Goal: Task Accomplishment & Management: Manage account settings

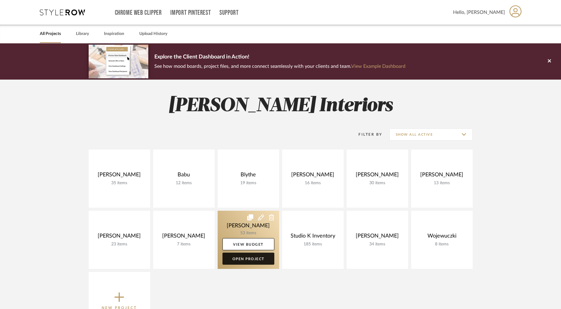
click at [245, 259] on link "Open Project" at bounding box center [248, 258] width 52 height 12
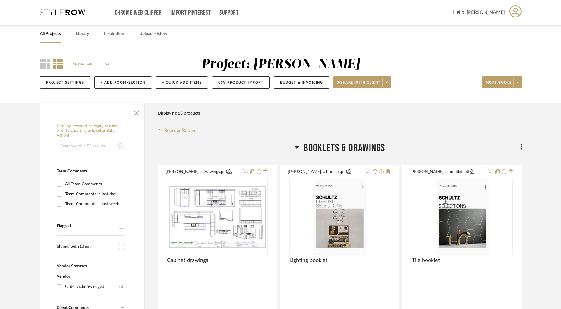
click at [53, 34] on link "All Projects" at bounding box center [50, 34] width 21 height 8
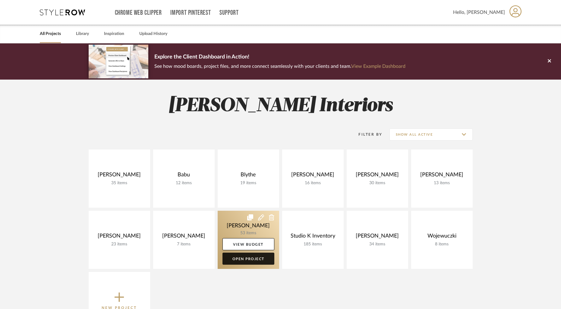
click at [256, 255] on link "Open Project" at bounding box center [248, 258] width 52 height 12
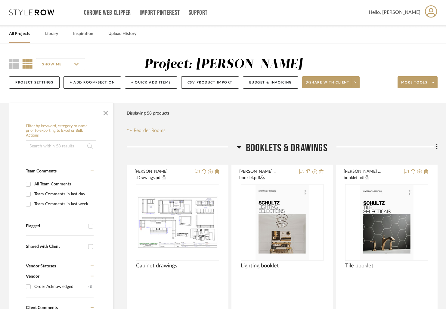
click at [61, 34] on div "All Projects Library Inspiration Upload History" at bounding box center [223, 34] width 446 height 18
click at [57, 35] on link "Library" at bounding box center [51, 34] width 13 height 8
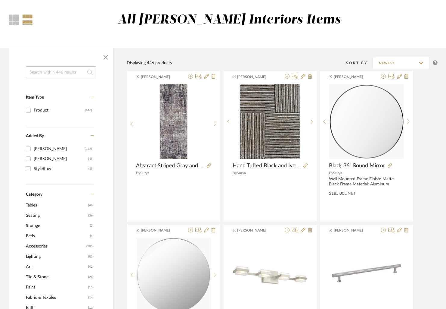
scroll to position [68, 0]
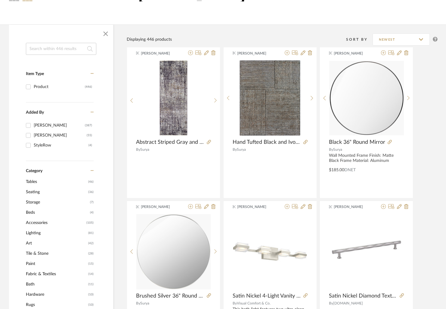
click at [38, 193] on span "Seating" at bounding box center [56, 192] width 61 height 10
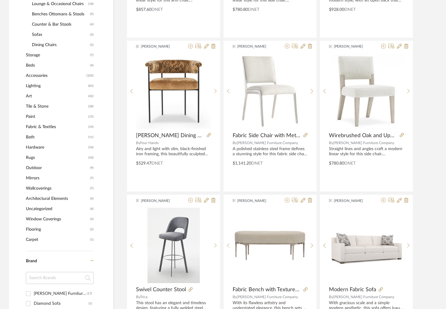
scroll to position [262, 0]
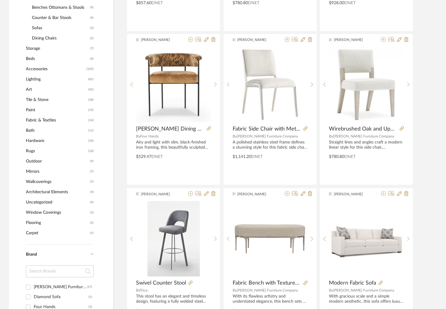
click at [36, 161] on span "Outdoor" at bounding box center [57, 161] width 63 height 10
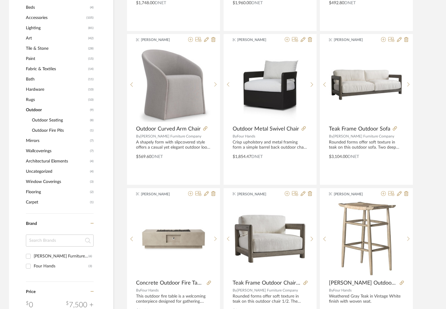
click at [55, 121] on span "Outdoor Seating" at bounding box center [60, 120] width 57 height 10
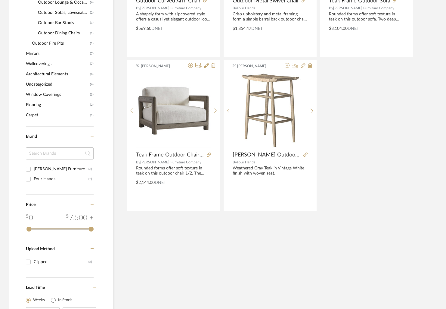
scroll to position [413, 0]
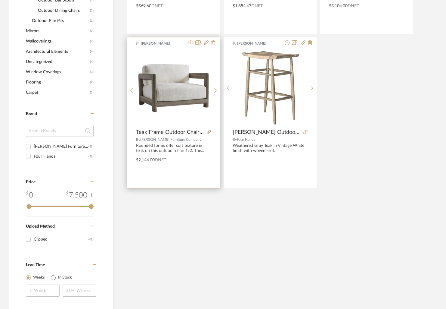
click at [190, 43] on icon at bounding box center [190, 42] width 5 height 5
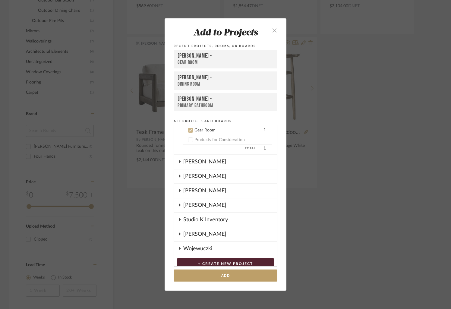
scroll to position [172, 0]
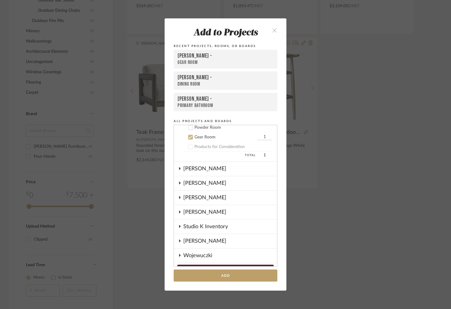
click at [188, 137] on icon at bounding box center [190, 137] width 4 height 4
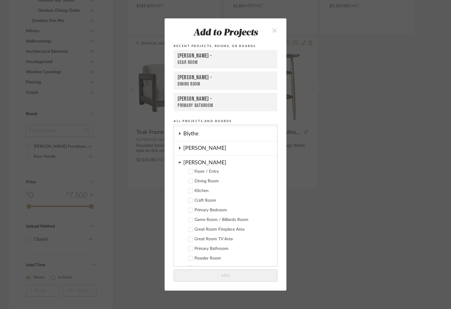
scroll to position [0, 0]
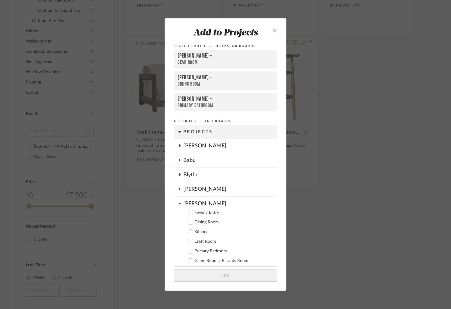
drag, startPoint x: 177, startPoint y: 204, endPoint x: 191, endPoint y: 202, distance: 14.3
click at [178, 204] on icon at bounding box center [179, 203] width 3 height 5
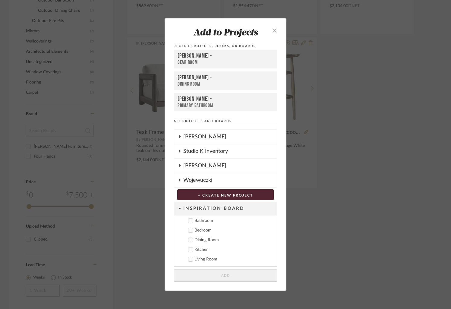
click at [179, 136] on icon at bounding box center [180, 136] width 2 height 3
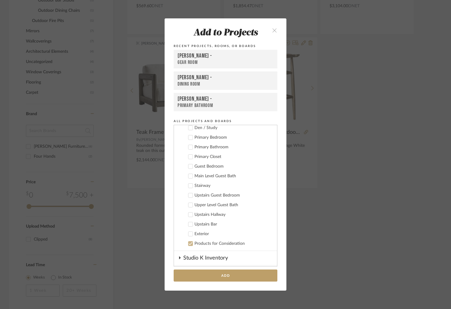
scroll to position [222, 0]
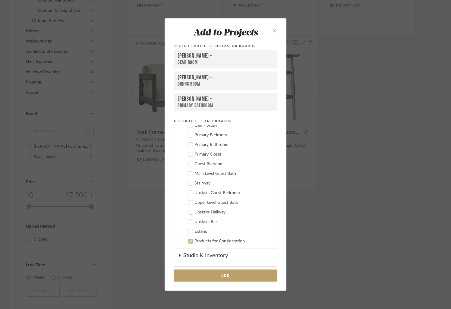
click at [189, 230] on icon at bounding box center [190, 231] width 4 height 4
drag, startPoint x: 261, startPoint y: 230, endPoint x: 252, endPoint y: 231, distance: 8.5
click at [257, 231] on input "1" at bounding box center [264, 231] width 15 height 6
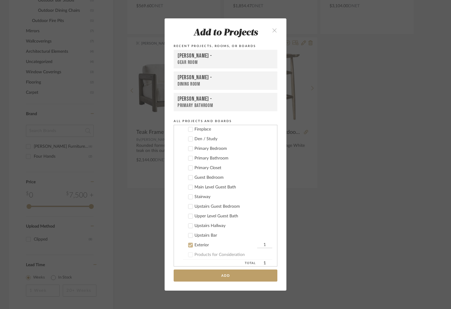
scroll to position [209, 0]
click at [261, 244] on input "1" at bounding box center [264, 245] width 15 height 6
type input "2"
click at [236, 275] on button "Add" at bounding box center [225, 275] width 104 height 12
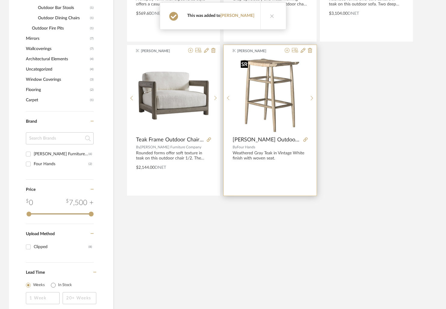
scroll to position [0, 0]
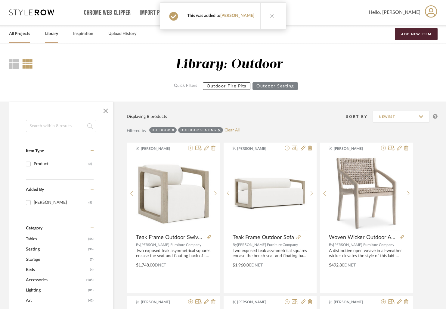
click at [27, 34] on link "All Projects" at bounding box center [19, 34] width 21 height 8
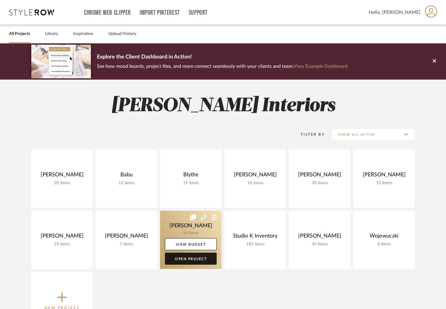
click at [197, 257] on link "Open Project" at bounding box center [191, 258] width 52 height 12
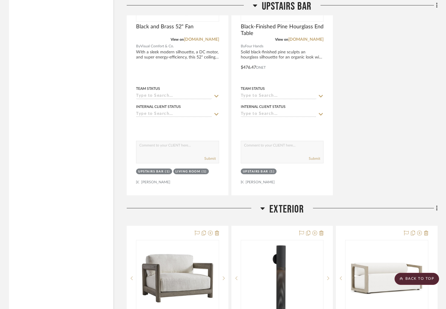
scroll to position [7144, 0]
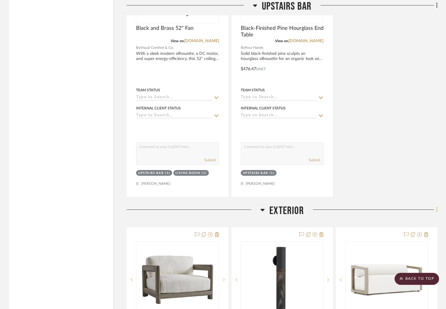
click at [437, 207] on icon at bounding box center [436, 209] width 1 height 5
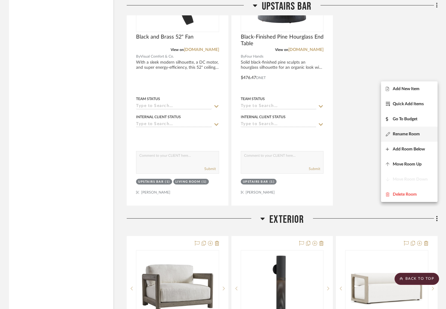
scroll to position [7133, 0]
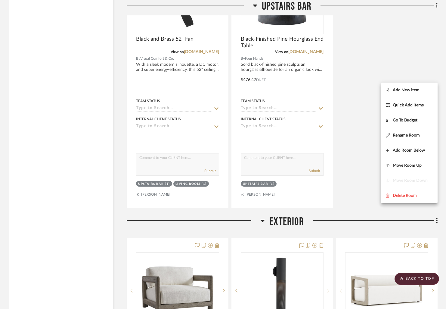
click at [361, 185] on div at bounding box center [223, 154] width 446 height 309
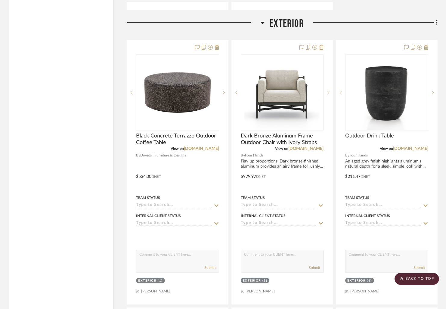
scroll to position [7344, 0]
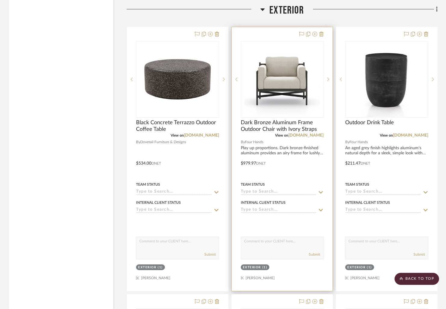
click at [283, 27] on div at bounding box center [282, 159] width 101 height 264
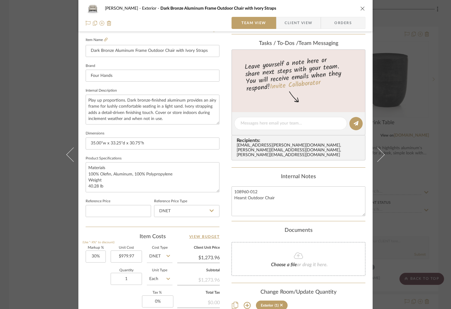
scroll to position [179, 0]
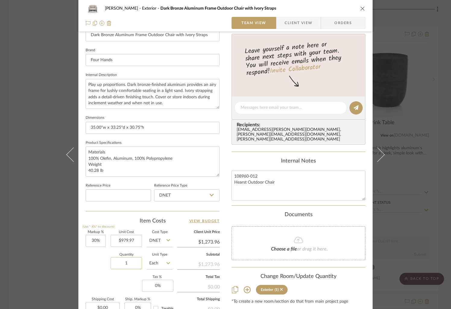
drag, startPoint x: 129, startPoint y: 263, endPoint x: 112, endPoint y: 264, distance: 17.2
click at [112, 264] on input "1" at bounding box center [126, 263] width 31 height 12
drag, startPoint x: 130, startPoint y: 266, endPoint x: 111, endPoint y: 266, distance: 19.0
click at [111, 266] on input "1" at bounding box center [126, 263] width 31 height 12
drag, startPoint x: 127, startPoint y: 263, endPoint x: 113, endPoint y: 263, distance: 13.6
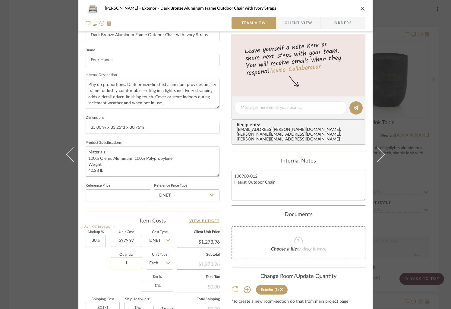
click at [113, 263] on input "1" at bounding box center [126, 263] width 31 height 12
type input "2"
drag, startPoint x: 340, startPoint y: 7, endPoint x: 352, endPoint y: 6, distance: 11.2
click at [344, 6] on div "Schultz Exterior Dark Bronze Aluminum Frame Outdoor Chair with Ivory Straps" at bounding box center [230, 8] width 250 height 4
click at [361, 7] on icon "close" at bounding box center [362, 8] width 5 height 5
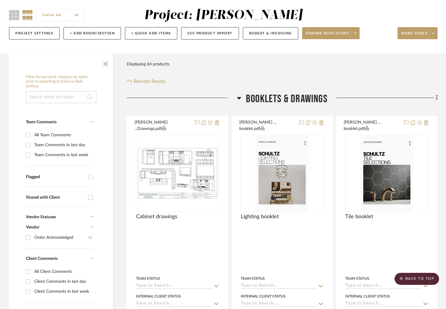
scroll to position [0, 0]
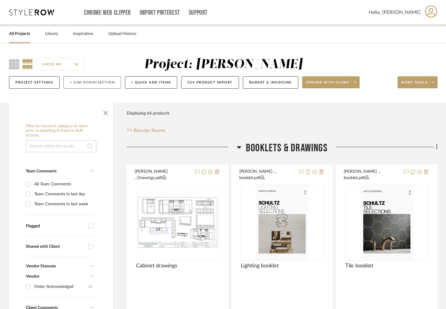
click at [96, 79] on button "+ Add Room/Section" at bounding box center [93, 82] width 58 height 12
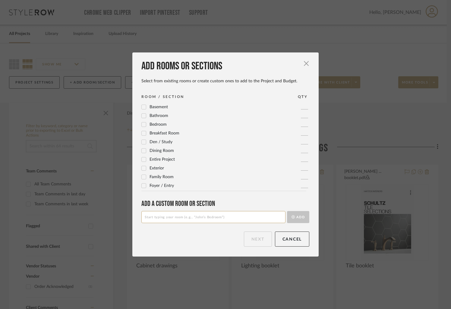
click at [182, 217] on input at bounding box center [213, 217] width 144 height 12
type input "Exterior: Main Level Patio"
click at [298, 216] on button "Add" at bounding box center [298, 217] width 22 height 12
click at [255, 241] on button "Next" at bounding box center [258, 238] width 28 height 15
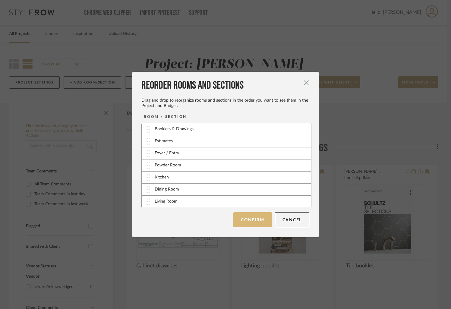
click at [247, 218] on button "Confirm" at bounding box center [252, 219] width 38 height 15
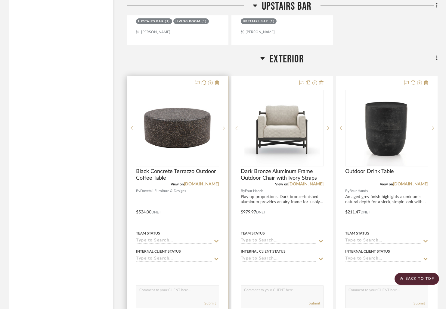
scroll to position [7295, 0]
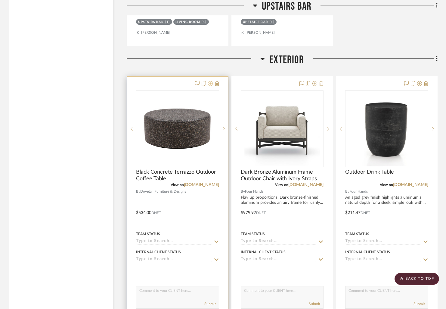
click at [212, 81] on icon at bounding box center [210, 83] width 5 height 5
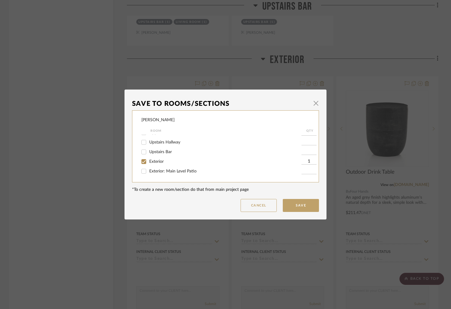
scroll to position [167, 0]
drag, startPoint x: 141, startPoint y: 161, endPoint x: 143, endPoint y: 165, distance: 4.4
click at [142, 161] on input "Exterior" at bounding box center [144, 162] width 10 height 10
checkbox input "false"
click at [141, 172] on input "Exterior: Main Level Patio" at bounding box center [144, 171] width 10 height 10
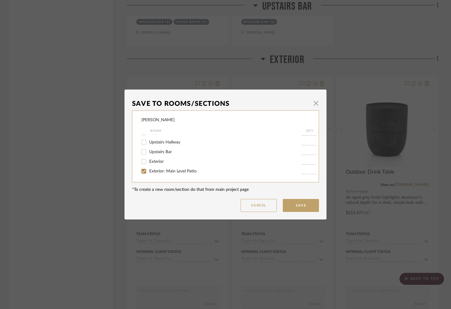
checkbox input "true"
type input "1"
click at [301, 205] on button "Save" at bounding box center [301, 205] width 36 height 13
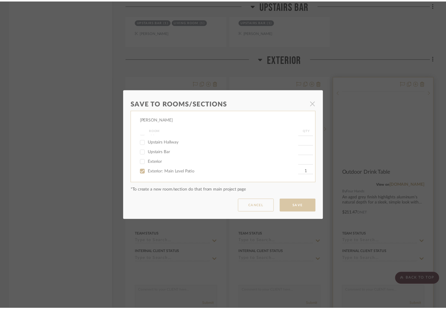
scroll to position [7295, 0]
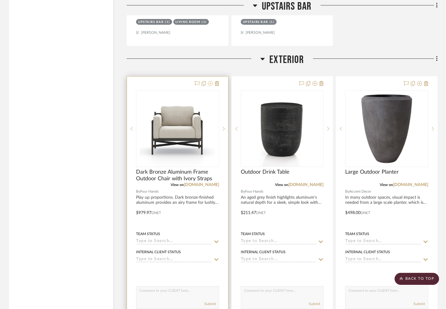
click at [212, 81] on icon at bounding box center [210, 83] width 5 height 5
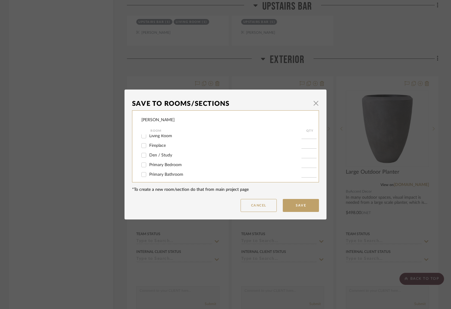
scroll to position [167, 0]
drag, startPoint x: 142, startPoint y: 170, endPoint x: 140, endPoint y: 161, distance: 10.0
click at [143, 170] on input "Exterior: Main Level Patio" at bounding box center [144, 171] width 10 height 10
checkbox input "true"
type input "1"
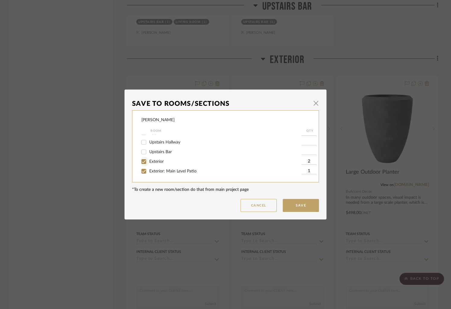
drag, startPoint x: 141, startPoint y: 158, endPoint x: 208, endPoint y: 163, distance: 67.6
click at [141, 158] on input "Exterior" at bounding box center [144, 162] width 10 height 10
checkbox input "false"
drag, startPoint x: 309, startPoint y: 171, endPoint x: 294, endPoint y: 171, distance: 15.1
click at [294, 171] on div "Exterior: Main Level Patio 1" at bounding box center [229, 171] width 177 height 10
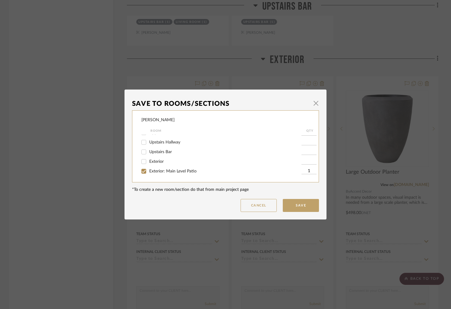
click at [301, 172] on input "1" at bounding box center [308, 171] width 15 height 6
type input "2"
click at [305, 206] on button "Save" at bounding box center [301, 205] width 36 height 13
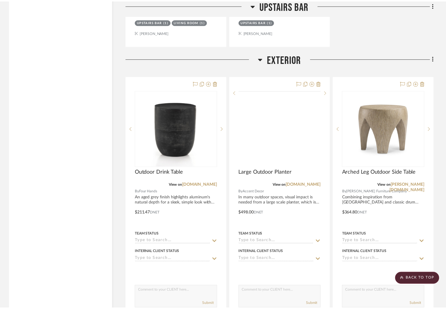
scroll to position [7295, 0]
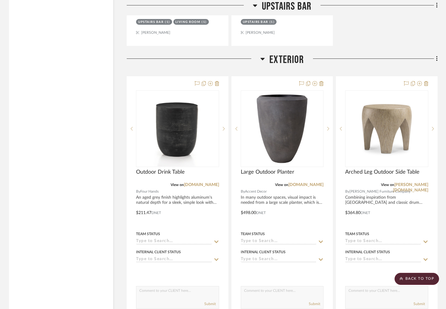
click at [438, 56] on icon at bounding box center [437, 59] width 2 height 7
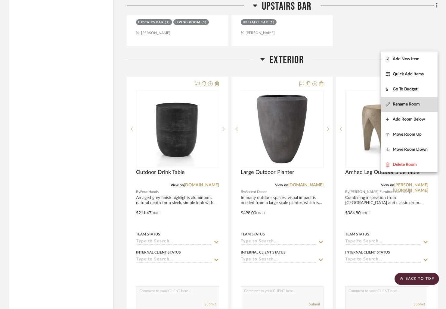
click at [408, 107] on button "Rename Room" at bounding box center [409, 104] width 57 height 15
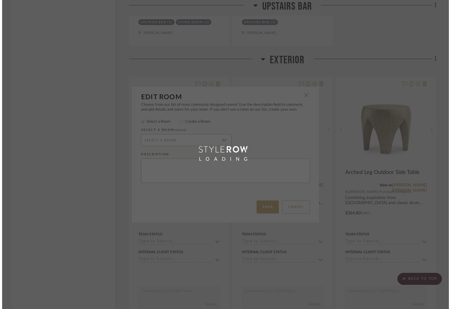
scroll to position [0, 0]
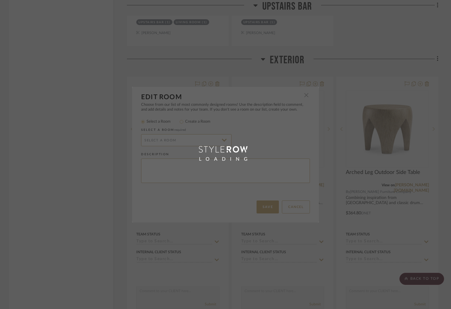
type input "Exterior"
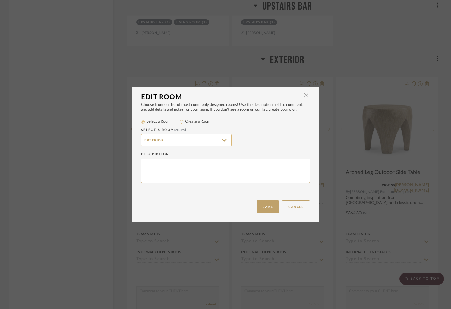
click at [172, 141] on input "Exterior" at bounding box center [186, 140] width 90 height 12
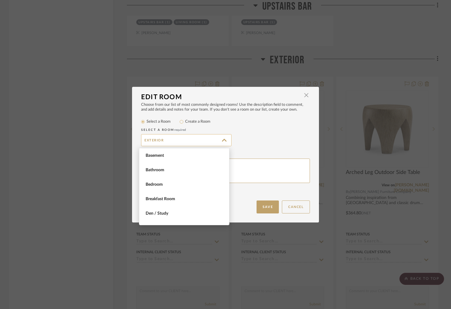
scroll to position [101, 0]
click at [306, 93] on span "button" at bounding box center [306, 95] width 12 height 12
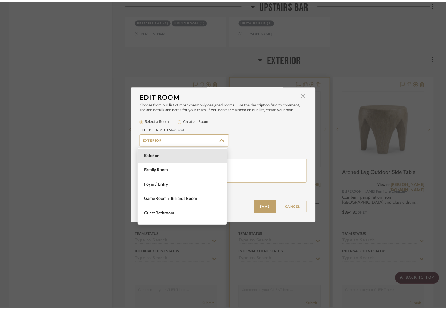
scroll to position [7294, 0]
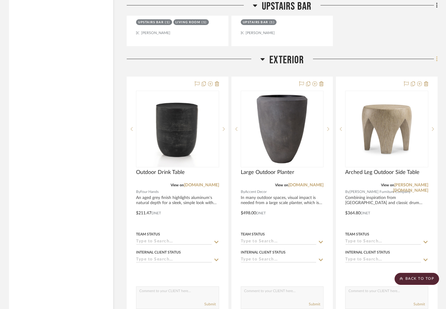
click at [436, 56] on icon at bounding box center [437, 59] width 2 height 7
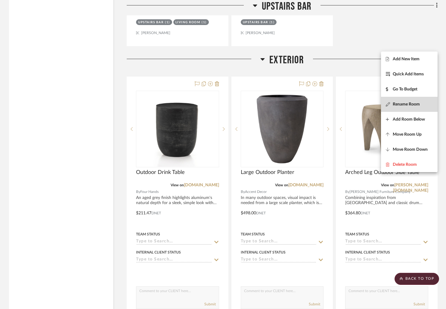
click at [407, 103] on span "Rename Room" at bounding box center [406, 104] width 27 height 5
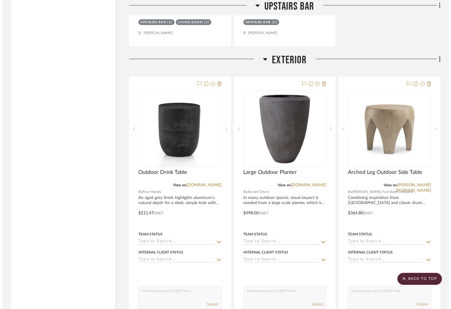
scroll to position [0, 0]
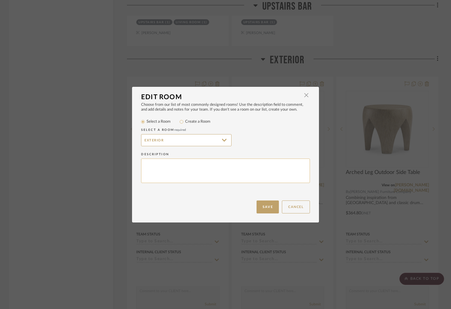
click at [147, 161] on textarea at bounding box center [225, 170] width 169 height 24
click at [162, 139] on input "Exterior" at bounding box center [186, 140] width 90 height 12
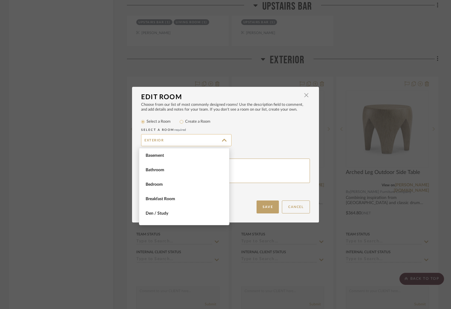
scroll to position [101, 0]
click at [158, 140] on input "Exterior" at bounding box center [186, 140] width 90 height 12
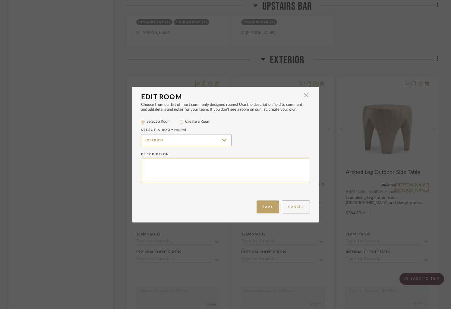
click at [156, 160] on textarea at bounding box center [225, 170] width 169 height 24
type textarea "Exterior: Upstairs Patio"
click at [261, 203] on button "Save" at bounding box center [267, 206] width 22 height 13
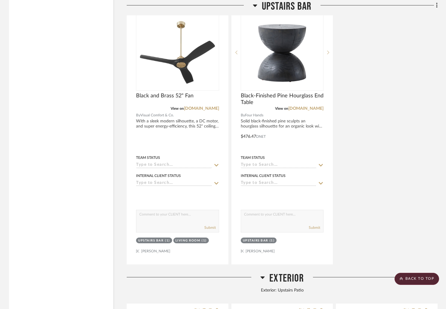
scroll to position [7075, 0]
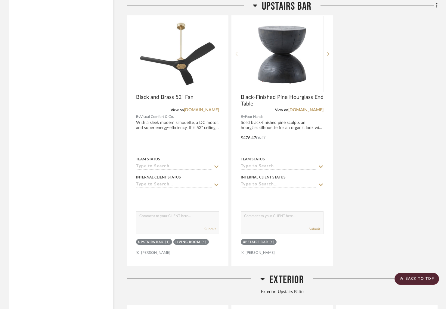
click at [283, 273] on span "Exterior" at bounding box center [287, 279] width 35 height 13
click at [437, 276] on icon at bounding box center [436, 278] width 1 height 5
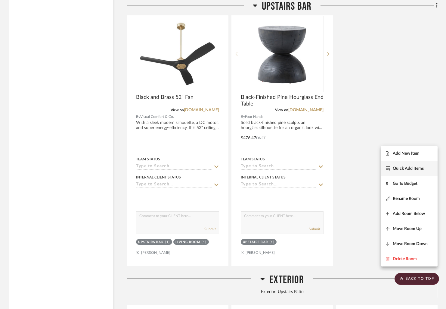
scroll to position [7070, 0]
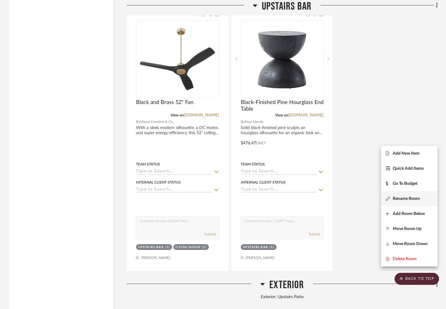
click at [392, 197] on fa-icon at bounding box center [389, 198] width 7 height 4
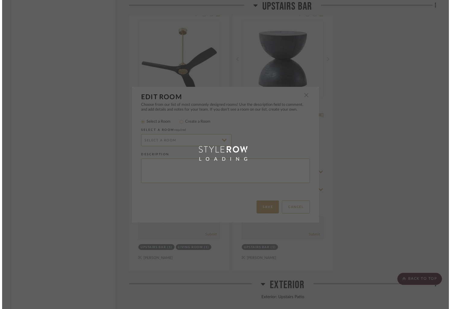
scroll to position [0, 0]
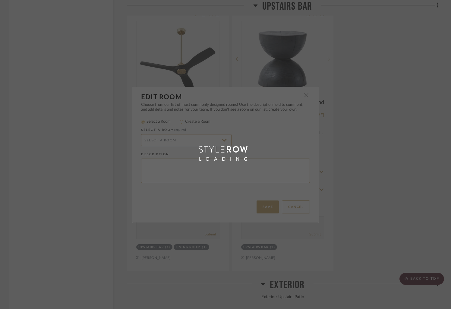
type textarea "Exterior: Upstairs Patio"
type input "Exterior"
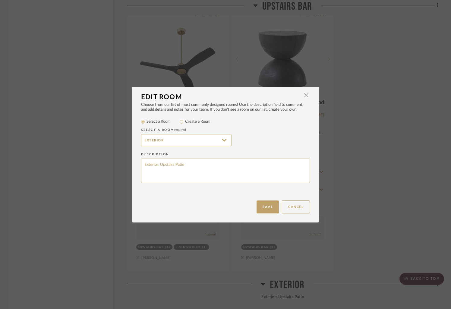
drag, startPoint x: 164, startPoint y: 141, endPoint x: 161, endPoint y: 142, distance: 3.1
click at [164, 141] on input "Exterior" at bounding box center [186, 140] width 90 height 12
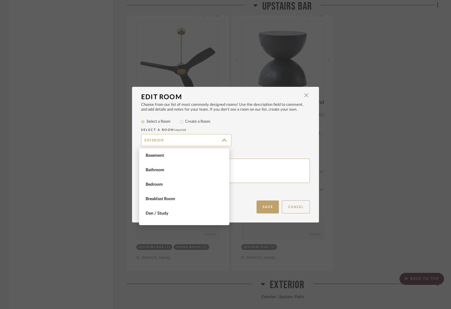
click at [161, 142] on input "Exterior" at bounding box center [186, 140] width 90 height 12
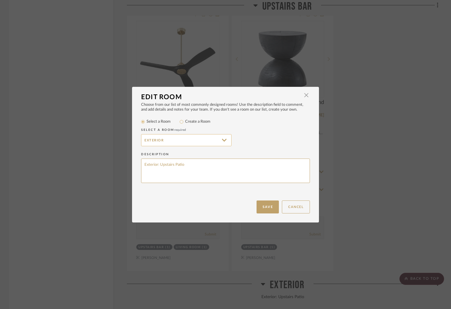
click at [160, 140] on input "Exterior" at bounding box center [186, 140] width 90 height 12
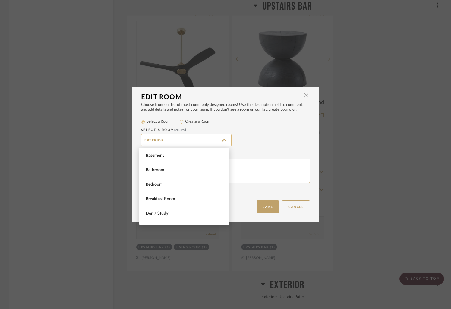
scroll to position [101, 0]
click at [160, 140] on input "Exterior" at bounding box center [186, 140] width 90 height 12
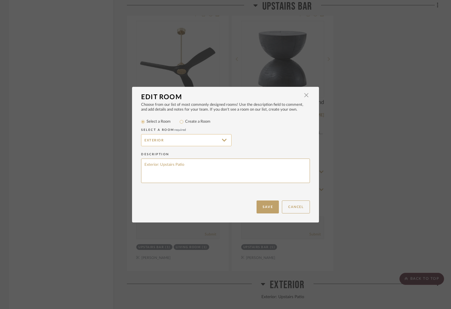
click at [160, 140] on input "Exterior" at bounding box center [186, 140] width 90 height 12
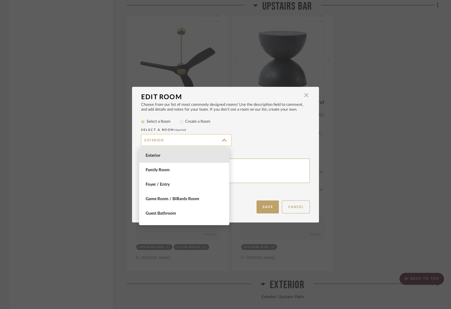
click at [161, 140] on input "Exterior" at bounding box center [186, 140] width 90 height 12
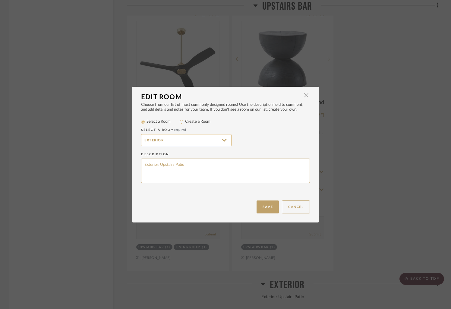
click at [161, 140] on input "Exterior" at bounding box center [186, 140] width 90 height 12
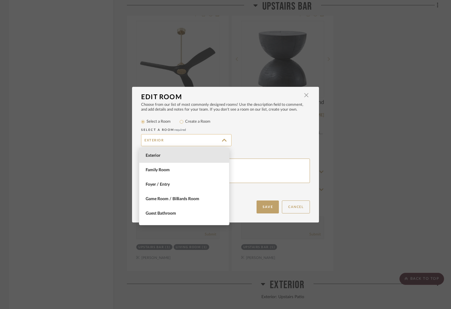
click at [156, 140] on input "Exterior" at bounding box center [186, 140] width 90 height 12
click at [178, 122] on input "Create a Room" at bounding box center [181, 121] width 7 height 7
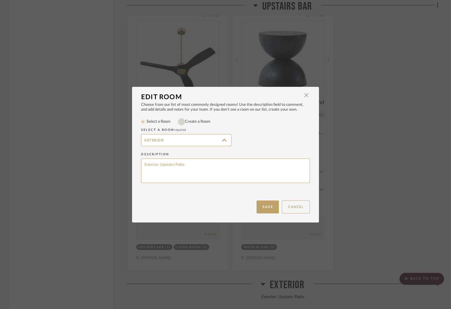
radio input "true"
click at [164, 140] on input "Exterior" at bounding box center [186, 140] width 90 height 12
type input "Exterior: Upstairs Patio"
click at [267, 204] on button "Save" at bounding box center [267, 206] width 22 height 13
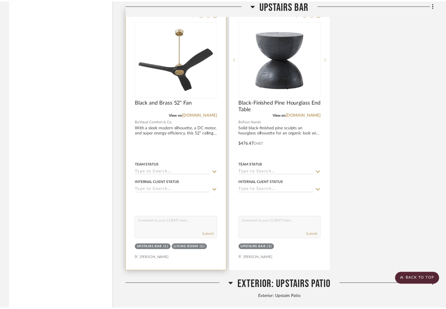
scroll to position [7070, 0]
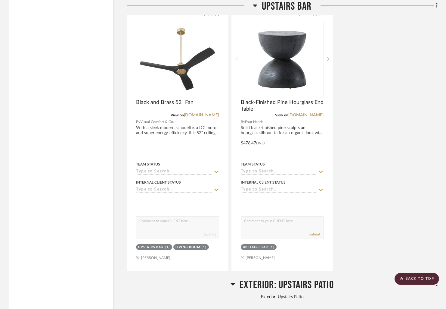
click at [437, 280] on icon at bounding box center [437, 283] width 2 height 7
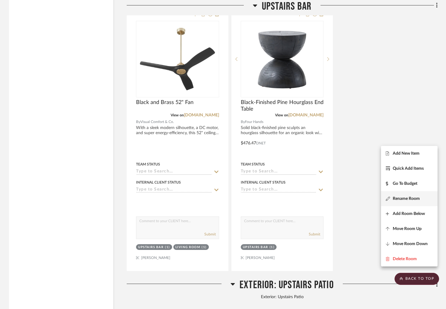
click at [399, 199] on span "Rename Room" at bounding box center [406, 198] width 27 height 5
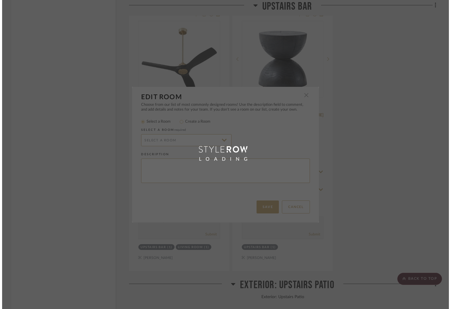
scroll to position [0, 0]
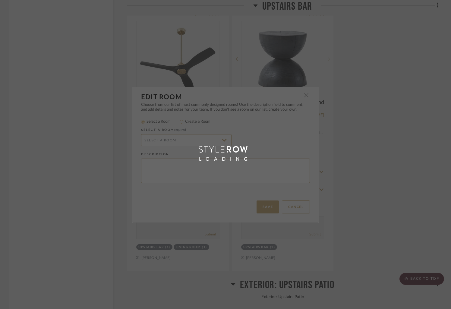
type textarea "Exterior: Upstairs Patio"
radio input "false"
radio input "true"
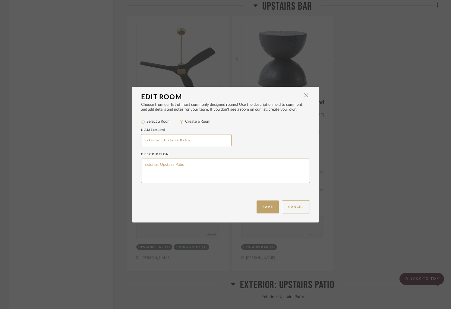
drag, startPoint x: 188, startPoint y: 164, endPoint x: 137, endPoint y: 165, distance: 51.2
click at [137, 165] on div "Choose from our list of most commonly designed rooms! Use the description field…" at bounding box center [225, 151] width 187 height 98
click at [247, 200] on div "Save Cancel" at bounding box center [225, 211] width 187 height 22
click at [261, 203] on button "Save" at bounding box center [267, 206] width 22 height 13
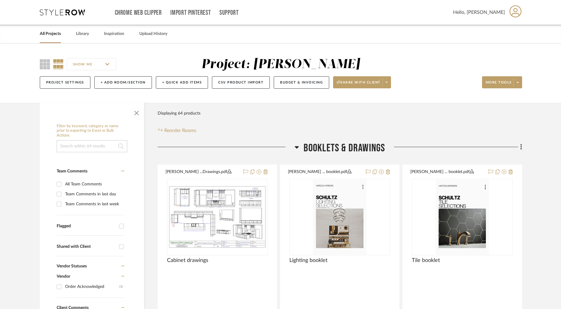
drag, startPoint x: 56, startPoint y: 33, endPoint x: 44, endPoint y: 31, distance: 12.9
click at [56, 33] on link "All Projects" at bounding box center [50, 34] width 21 height 8
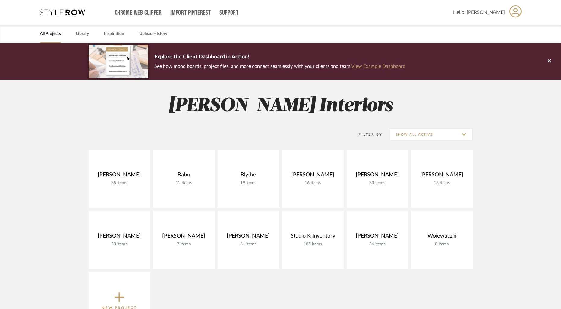
click at [119, 295] on icon at bounding box center [119, 297] width 10 height 10
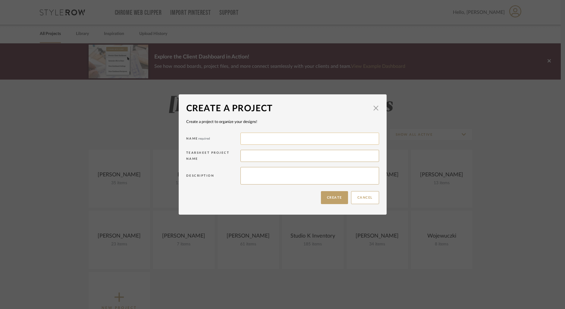
click at [253, 140] on input at bounding box center [309, 139] width 139 height 12
type input "[PERSON_NAME]"
click at [327, 198] on button "Create" at bounding box center [334, 197] width 27 height 13
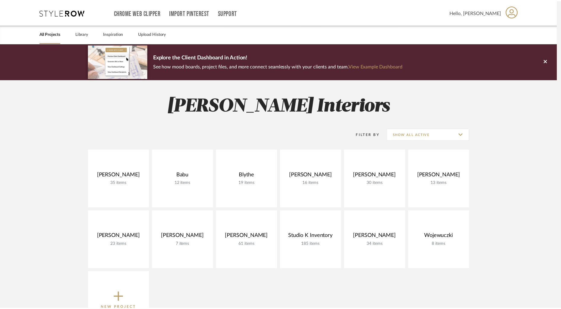
scroll to position [11, 0]
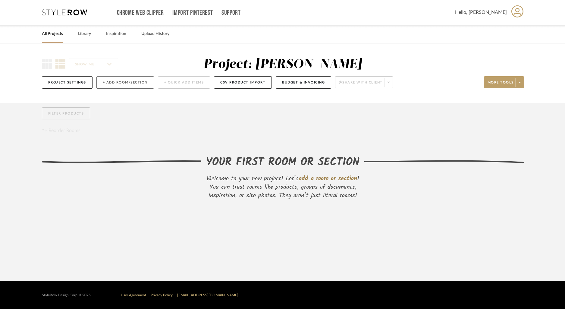
click at [112, 84] on button "+ Add Room/Section" at bounding box center [125, 82] width 58 height 12
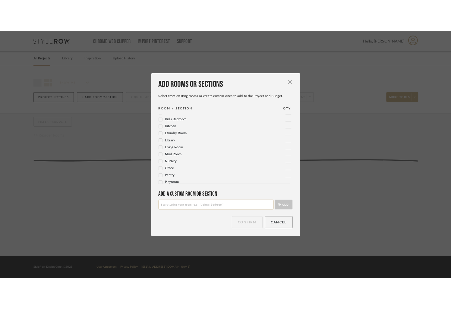
scroll to position [153, 0]
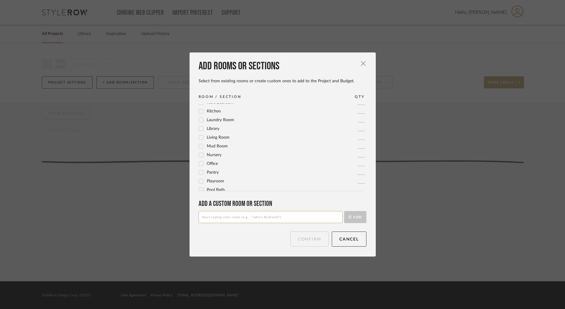
click at [200, 147] on icon at bounding box center [201, 146] width 4 height 4
click at [305, 242] on button "Confirm" at bounding box center [309, 238] width 38 height 15
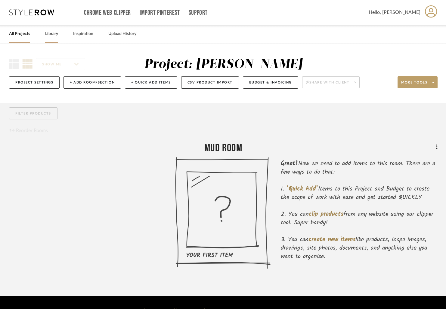
click at [46, 33] on link "Library" at bounding box center [51, 34] width 13 height 8
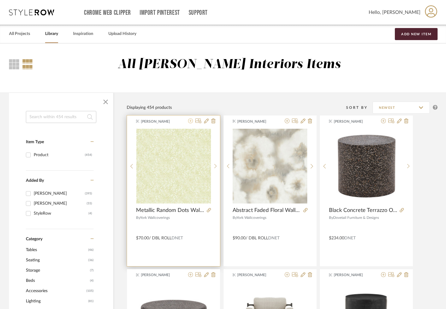
click at [190, 122] on icon at bounding box center [190, 120] width 5 height 5
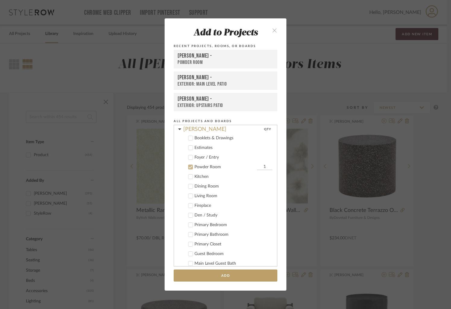
scroll to position [130, 0]
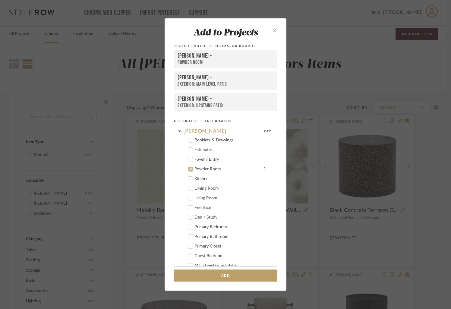
drag, startPoint x: 189, startPoint y: 168, endPoint x: 194, endPoint y: 159, distance: 10.4
click at [189, 168] on icon at bounding box center [190, 169] width 4 height 4
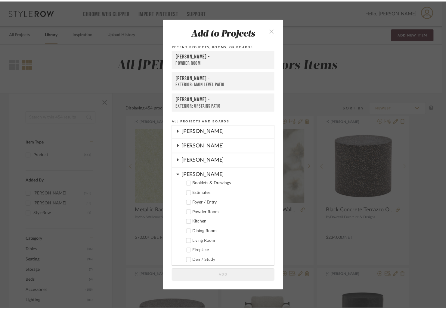
scroll to position [84, 0]
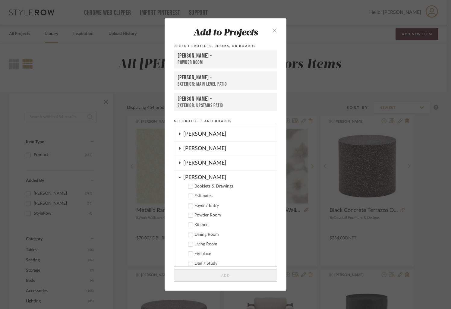
click at [178, 177] on icon at bounding box center [179, 177] width 3 height 5
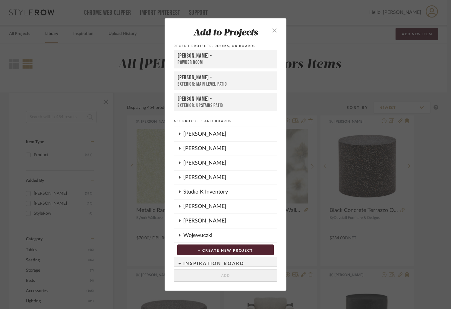
click at [179, 206] on icon at bounding box center [180, 206] width 2 height 3
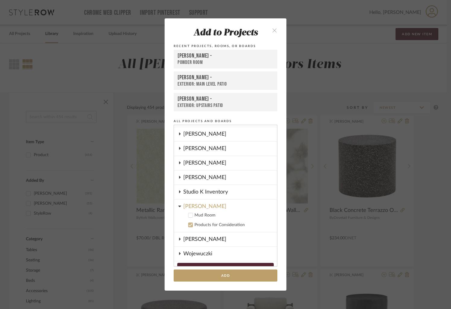
click at [188, 212] on label "Mud Room" at bounding box center [227, 215] width 89 height 6
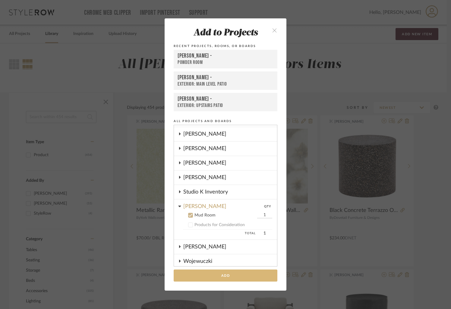
click at [215, 273] on button "Add" at bounding box center [225, 275] width 104 height 12
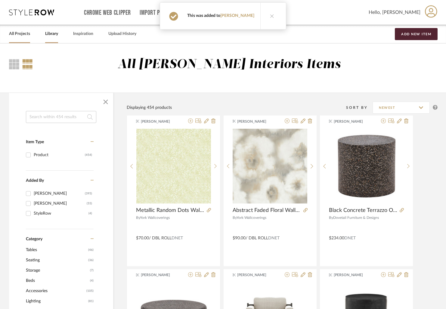
click at [17, 33] on link "All Projects" at bounding box center [19, 34] width 21 height 8
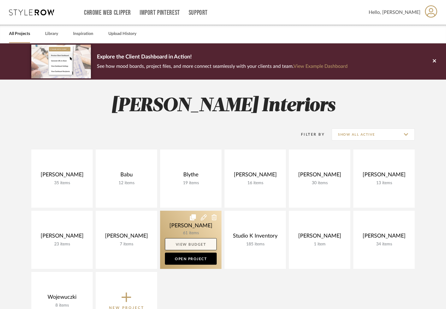
drag, startPoint x: 197, startPoint y: 257, endPoint x: 197, endPoint y: 249, distance: 7.8
click at [197, 257] on link "Open Project" at bounding box center [191, 258] width 52 height 12
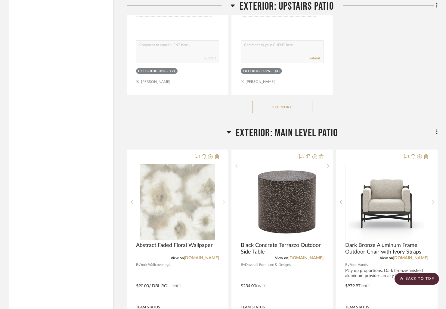
scroll to position [8082, 0]
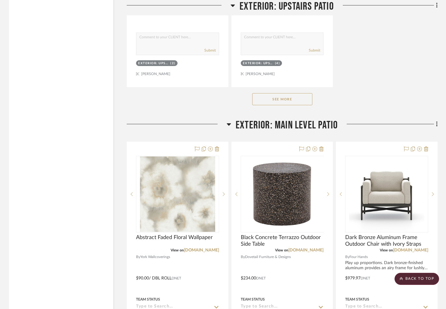
click at [277, 93] on button "See More" at bounding box center [282, 99] width 60 height 12
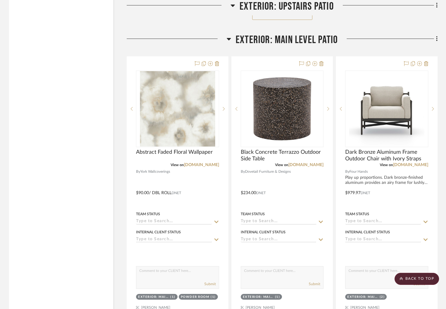
scroll to position [8444, 0]
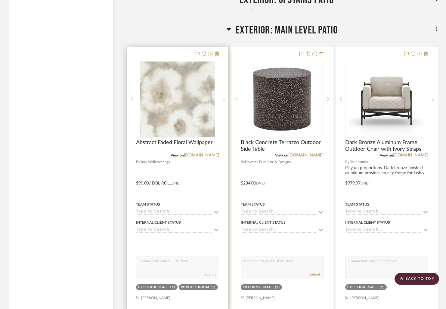
click at [213, 51] on div at bounding box center [206, 54] width 27 height 7
click at [211, 52] on icon at bounding box center [210, 54] width 5 height 5
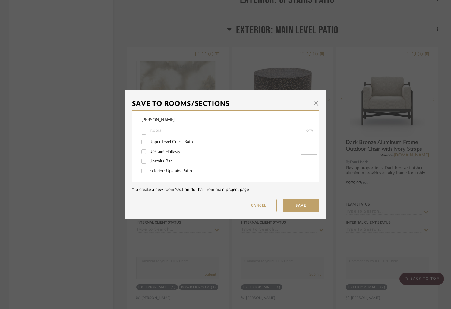
scroll to position [167, 0]
click at [143, 171] on input "Exterior: Main Level Patio" at bounding box center [144, 171] width 10 height 10
checkbox input "false"
click at [302, 202] on button "Save" at bounding box center [301, 205] width 36 height 13
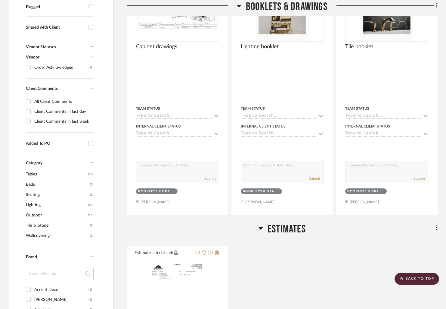
scroll to position [0, 0]
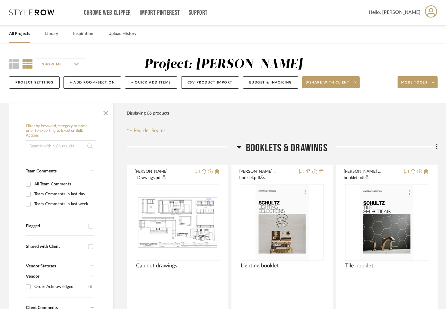
click at [22, 34] on link "All Projects" at bounding box center [19, 34] width 21 height 8
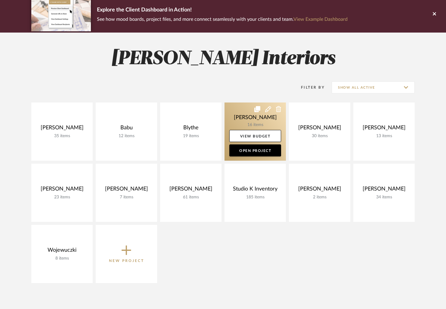
scroll to position [55, 0]
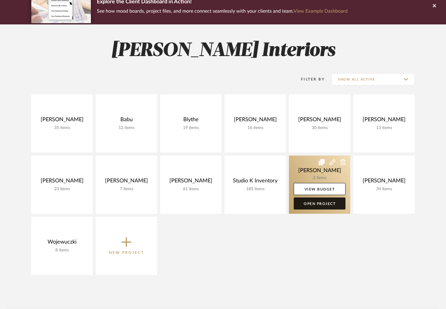
click at [324, 204] on link "Open Project" at bounding box center [320, 203] width 52 height 12
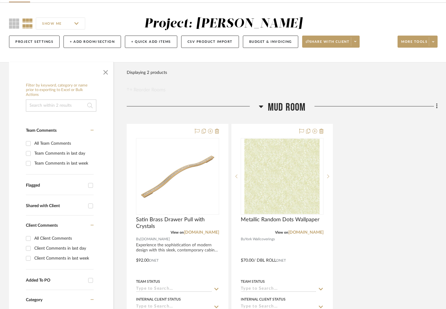
scroll to position [73, 0]
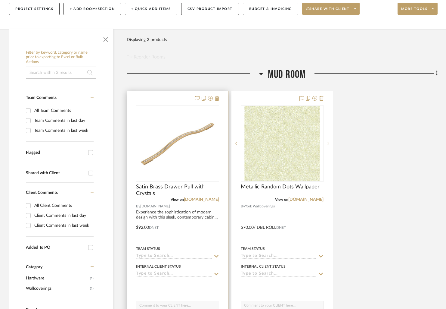
click at [161, 103] on div at bounding box center [177, 223] width 101 height 264
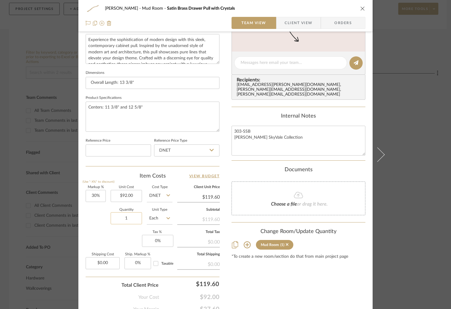
scroll to position [225, 0]
drag, startPoint x: 128, startPoint y: 217, endPoint x: 121, endPoint y: 217, distance: 6.6
click at [121, 217] on input "1" at bounding box center [126, 217] width 31 height 12
drag, startPoint x: 133, startPoint y: 218, endPoint x: 121, endPoint y: 217, distance: 12.1
click at [121, 217] on input "1" at bounding box center [126, 217] width 31 height 12
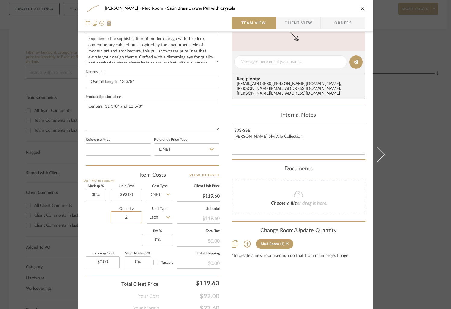
type input "2"
click at [299, 277] on div "Content here copies to Client View - confirm visibility there. Show in Client D…" at bounding box center [298, 64] width 134 height 496
click at [360, 7] on icon "close" at bounding box center [362, 8] width 5 height 5
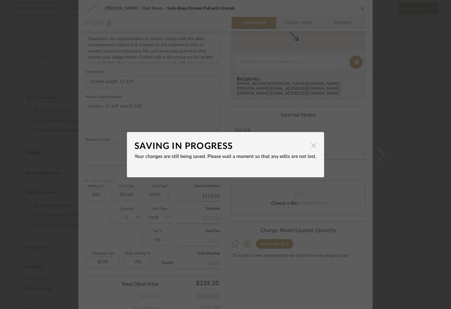
click at [311, 146] on span "button" at bounding box center [313, 145] width 12 height 12
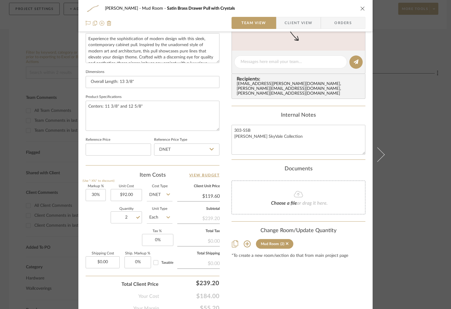
click at [360, 10] on icon "close" at bounding box center [362, 8] width 5 height 5
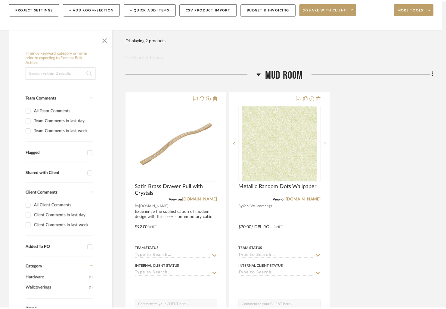
scroll to position [73, 0]
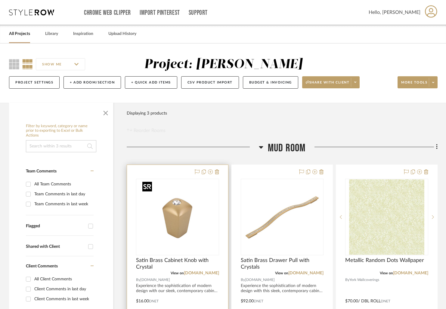
click at [210, 186] on img "0" at bounding box center [177, 216] width 75 height 75
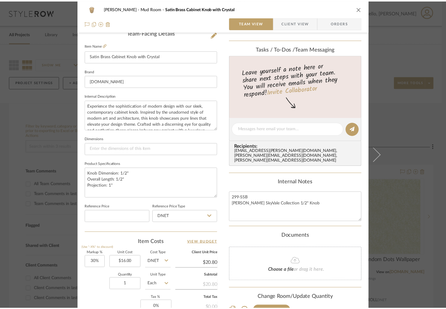
scroll to position [200, 0]
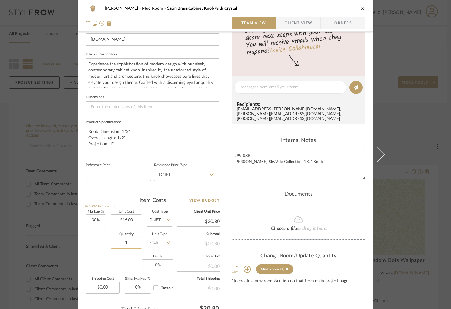
click at [113, 242] on input "1" at bounding box center [126, 242] width 31 height 12
type input "2"
drag, startPoint x: 320, startPoint y: 7, endPoint x: 335, endPoint y: 6, distance: 14.5
click at [320, 7] on div "Townsend Mud Room Satin Brass Cabinet Knob with Crystal" at bounding box center [230, 8] width 250 height 4
click at [360, 8] on icon "close" at bounding box center [362, 8] width 5 height 5
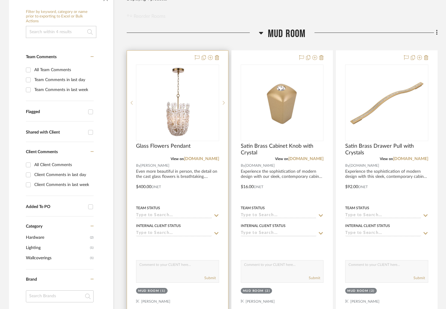
scroll to position [118, 0]
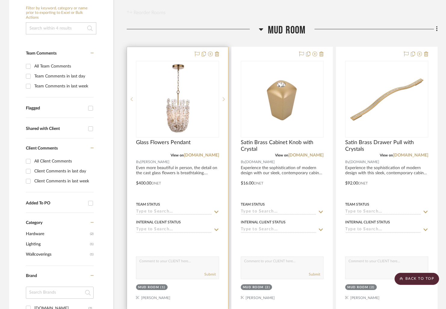
click at [216, 147] on div "Glass Flowers Pendant" at bounding box center [177, 145] width 83 height 13
click at [204, 143] on div "Glass Flowers Pendant" at bounding box center [177, 145] width 83 height 13
click at [202, 133] on img "0" at bounding box center [177, 98] width 75 height 75
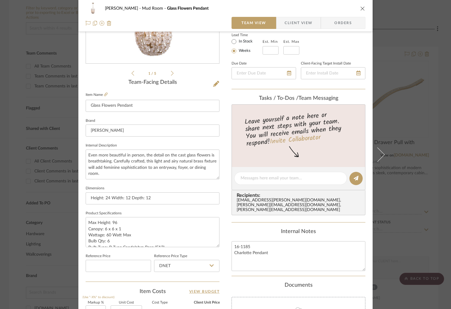
scroll to position [0, 0]
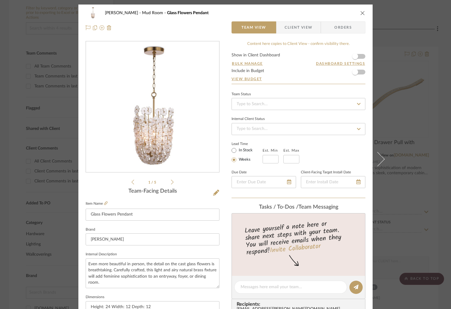
click at [360, 12] on icon "close" at bounding box center [362, 13] width 5 height 5
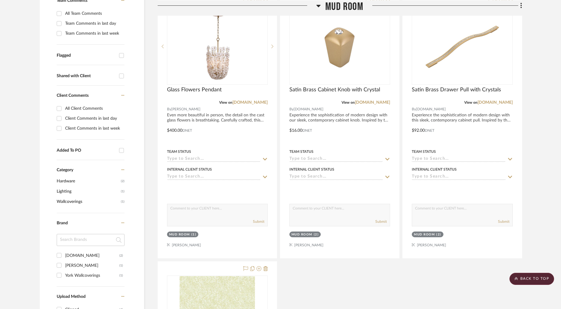
scroll to position [166, 0]
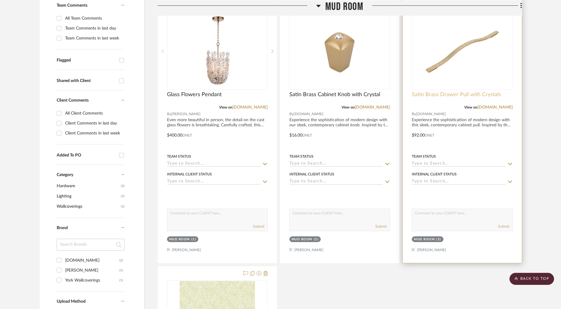
click at [443, 95] on span "Satin Brass Drawer Pull with Crystals" at bounding box center [455, 94] width 89 height 7
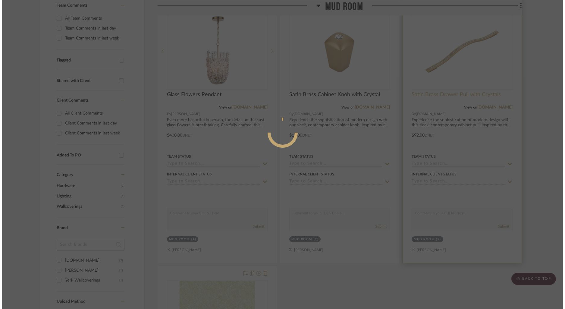
scroll to position [0, 0]
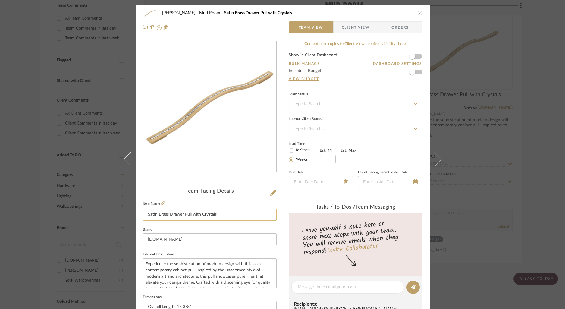
drag, startPoint x: 217, startPoint y: 215, endPoint x: 143, endPoint y: 214, distance: 73.5
click at [143, 214] on input "Satin Brass Drawer Pull with Crystals" at bounding box center [210, 214] width 134 height 12
click at [417, 13] on icon "close" at bounding box center [419, 13] width 5 height 5
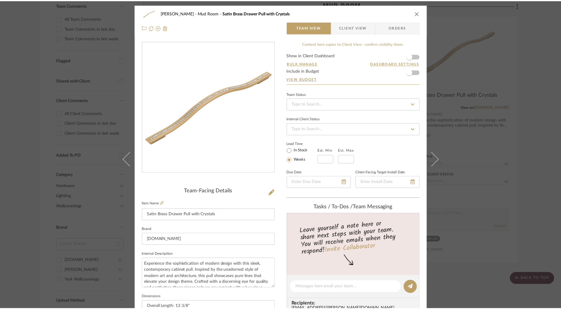
scroll to position [166, 0]
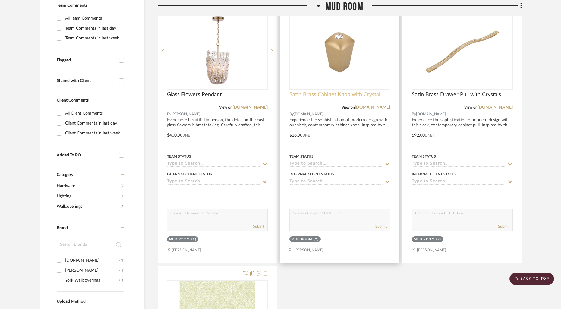
click at [307, 97] on span "Satin Brass Cabinet Knob with Crystal" at bounding box center [334, 94] width 91 height 7
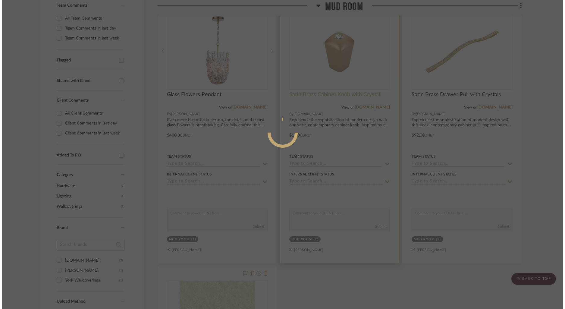
scroll to position [0, 0]
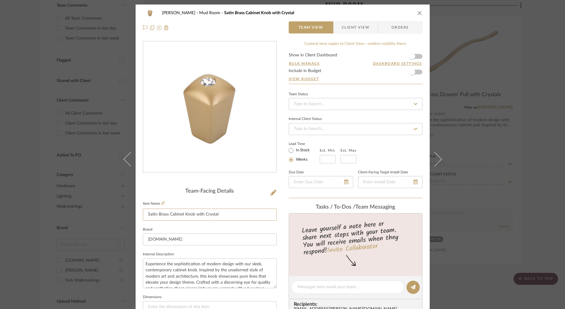
drag, startPoint x: 204, startPoint y: 216, endPoint x: 136, endPoint y: 217, distance: 68.1
click at [136, 217] on div "Townsend Mud Room Satin Brass Cabinet Knob with Crystal Team View Client View O…" at bounding box center [283, 283] width 294 height 556
click at [417, 14] on icon "close" at bounding box center [419, 13] width 5 height 5
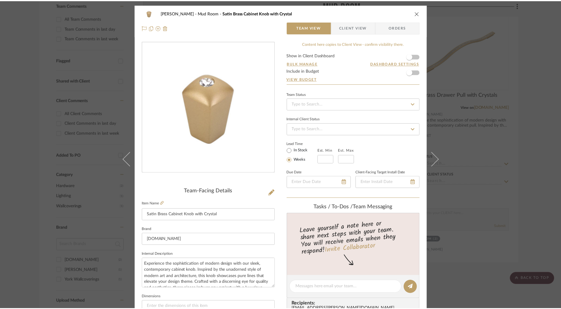
scroll to position [166, 0]
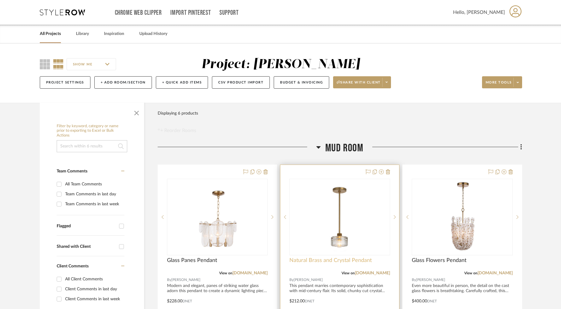
click at [306, 259] on span "Natural Brass and Crystal Pendant" at bounding box center [330, 260] width 82 height 7
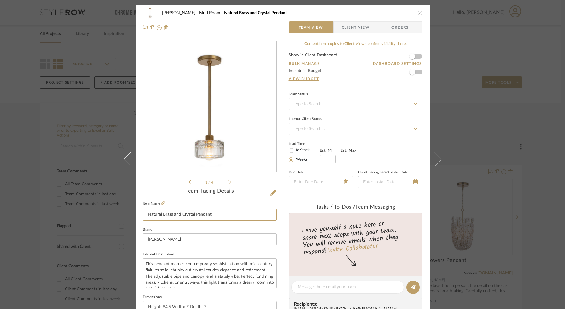
drag, startPoint x: 213, startPoint y: 217, endPoint x: 140, endPoint y: 215, distance: 72.9
click at [140, 215] on div "[PERSON_NAME] Mud Room Natural Brass and Crystal Pendant Team View Client View …" at bounding box center [283, 283] width 294 height 556
click at [414, 13] on div "[PERSON_NAME] Mud Room Natural Brass and Crystal Pendant" at bounding box center [283, 13] width 280 height 12
click at [417, 12] on icon "close" at bounding box center [419, 13] width 5 height 5
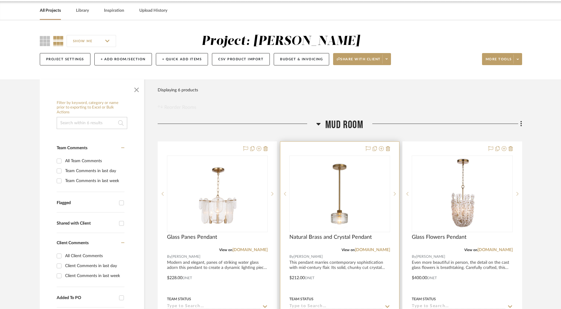
scroll to position [42, 0]
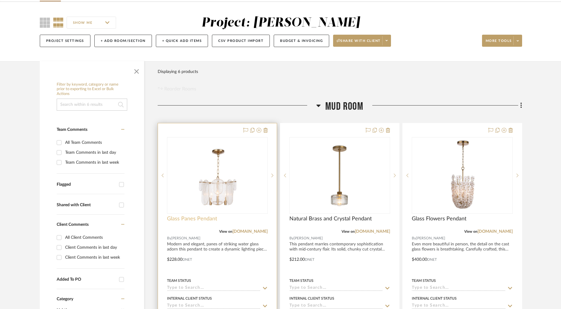
click at [206, 221] on span "Glass Panes Pendant" at bounding box center [192, 218] width 50 height 7
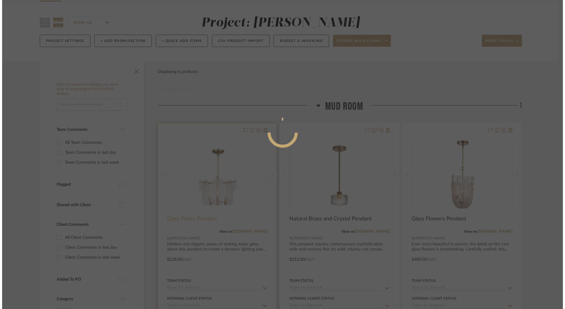
scroll to position [0, 0]
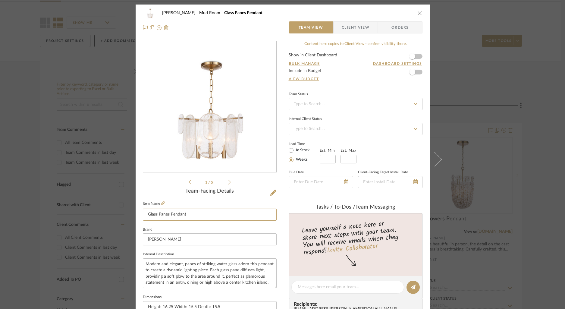
drag, startPoint x: 190, startPoint y: 216, endPoint x: 122, endPoint y: 214, distance: 67.8
click at [122, 214] on mat-dialog-content "[PERSON_NAME] Mud Room Glass Panes Pendant Team View Client View Orders 1 / 5 T…" at bounding box center [283, 283] width 328 height 556
drag, startPoint x: 418, startPoint y: 12, endPoint x: 323, endPoint y: 2, distance: 96.1
click at [418, 12] on icon "close" at bounding box center [419, 13] width 5 height 5
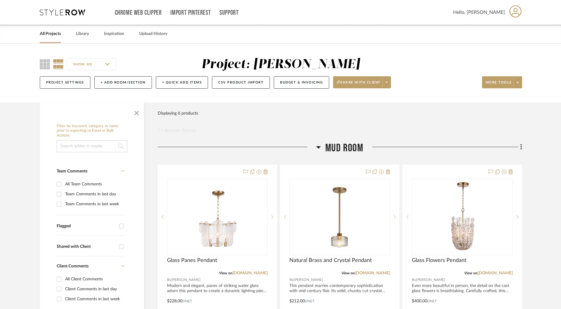
click at [49, 31] on link "All Projects" at bounding box center [50, 34] width 21 height 8
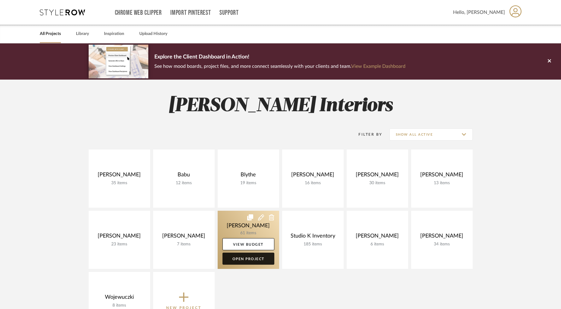
click at [250, 261] on link "Open Project" at bounding box center [248, 258] width 52 height 12
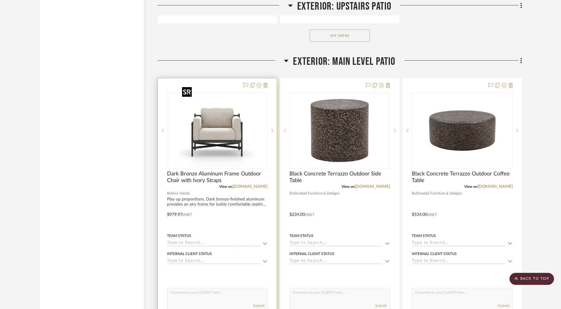
scroll to position [8139, 0]
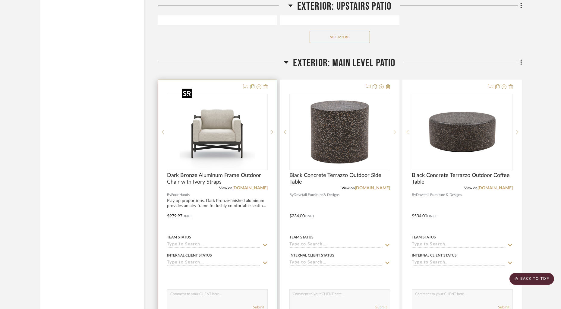
click at [230, 94] on img "0" at bounding box center [217, 131] width 75 height 75
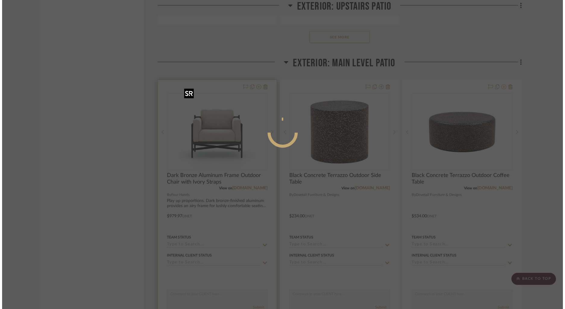
scroll to position [0, 0]
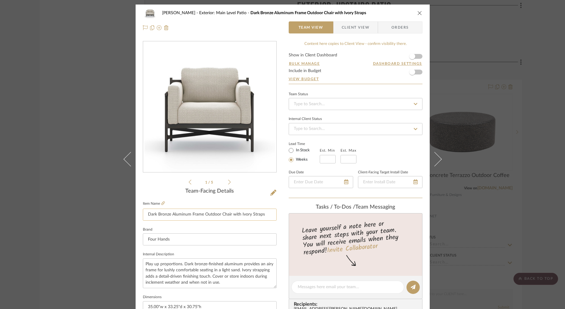
drag, startPoint x: 145, startPoint y: 214, endPoint x: 262, endPoint y: 214, distance: 117.8
click at [262, 214] on input "Dark Bronze Aluminum Frame Outdoor Chair with Ivory Straps" at bounding box center [210, 214] width 134 height 12
click at [414, 14] on div "[PERSON_NAME] Exterior: Main Level Patio Dark Bronze Aluminum Frame Outdoor Cha…" at bounding box center [283, 13] width 280 height 12
click at [417, 12] on icon "close" at bounding box center [419, 13] width 5 height 5
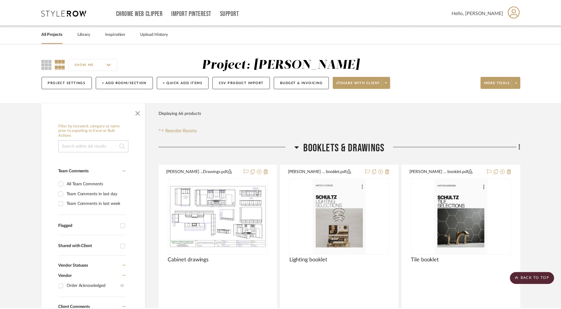
scroll to position [8139, 0]
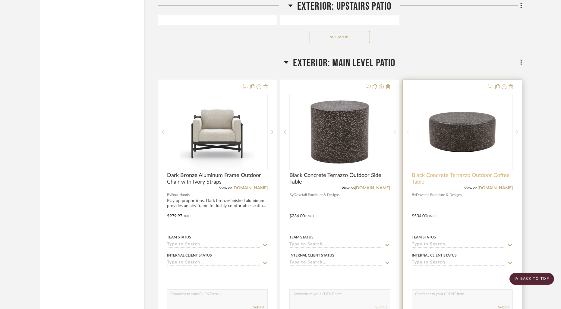
click at [454, 172] on span "Black Concrete Terrazzo Outdoor Coffee Table" at bounding box center [461, 178] width 101 height 13
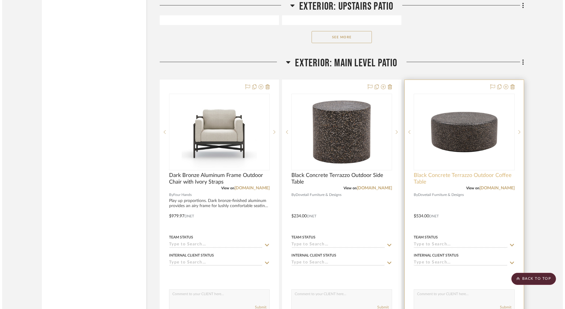
scroll to position [0, 0]
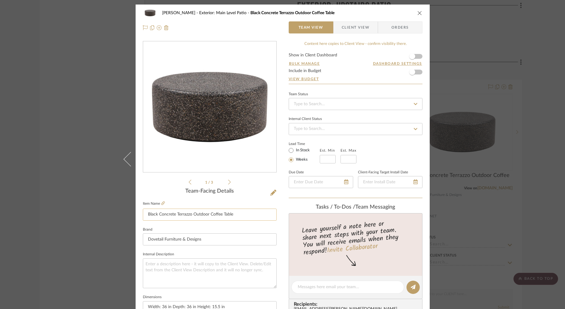
drag, startPoint x: 214, startPoint y: 215, endPoint x: 141, endPoint y: 214, distance: 72.3
click at [143, 214] on input "Black Concrete Terrazzo Outdoor Coffee Table" at bounding box center [210, 214] width 134 height 12
click at [418, 13] on icon "close" at bounding box center [419, 13] width 5 height 5
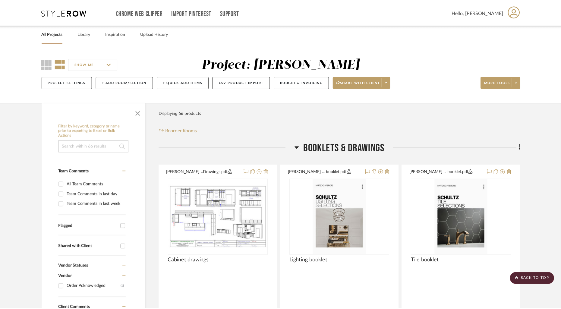
scroll to position [8139, 0]
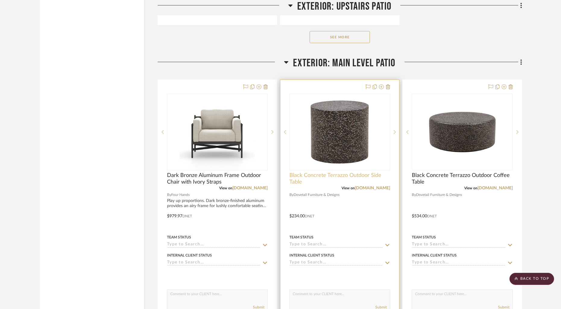
click at [314, 172] on span "Black Concrete Terrazzo Outdoor Side Table" at bounding box center [339, 178] width 101 height 13
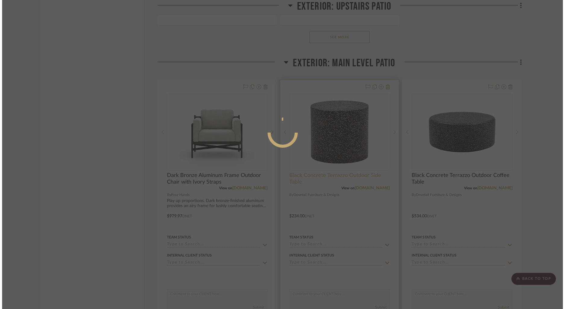
scroll to position [0, 0]
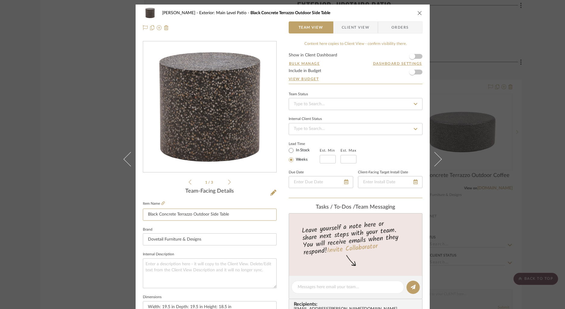
drag, startPoint x: 232, startPoint y: 215, endPoint x: 139, endPoint y: 213, distance: 92.2
click at [139, 213] on div "[PERSON_NAME] Exterior: Main Level Patio Black Concrete Terrazzo Outdoor Side T…" at bounding box center [283, 283] width 294 height 556
click at [417, 12] on icon "close" at bounding box center [419, 13] width 5 height 5
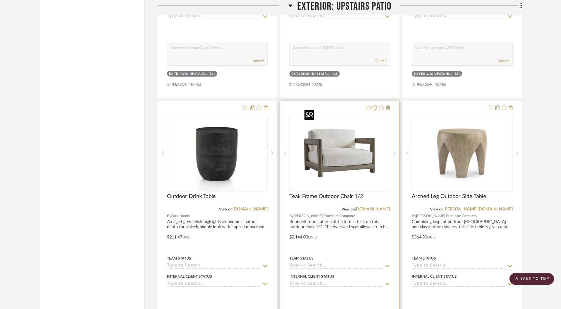
scroll to position [7572, 0]
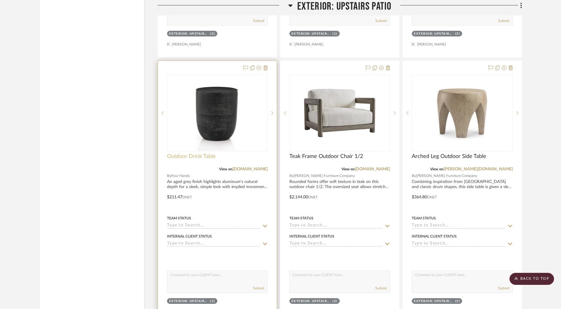
click at [191, 153] on span "Outdoor Drink Table" at bounding box center [191, 156] width 49 height 7
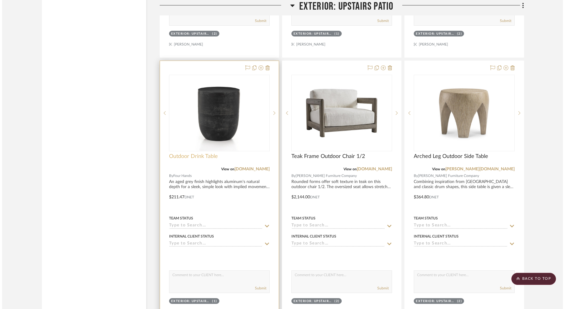
scroll to position [0, 0]
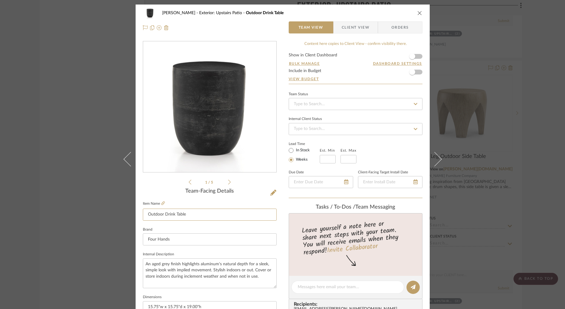
drag, startPoint x: 151, startPoint y: 217, endPoint x: 136, endPoint y: 213, distance: 14.7
click at [136, 213] on div "[PERSON_NAME] Exterior: Upstairs Patio Outdoor Drink Table Team View Client Vie…" at bounding box center [283, 283] width 294 height 556
click at [419, 13] on icon "close" at bounding box center [419, 13] width 5 height 5
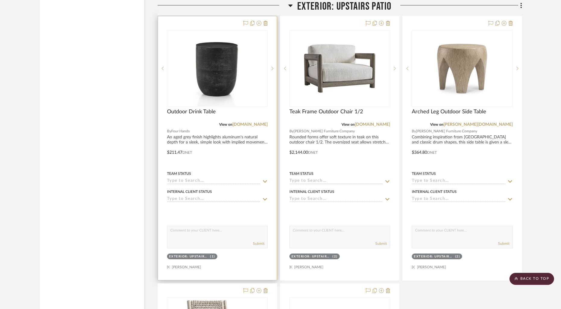
scroll to position [7616, 0]
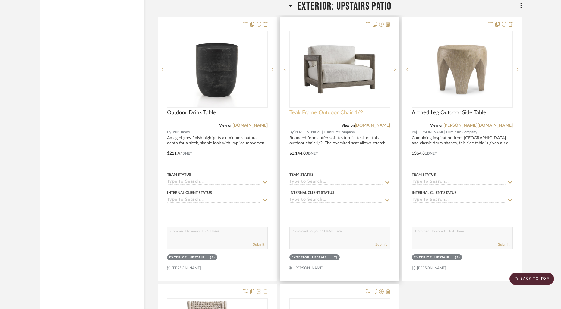
click at [326, 109] on span "Teak Frame Outdoor Chair 1/2" at bounding box center [325, 112] width 73 height 7
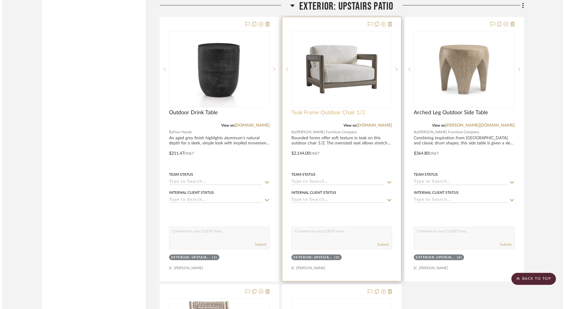
scroll to position [0, 0]
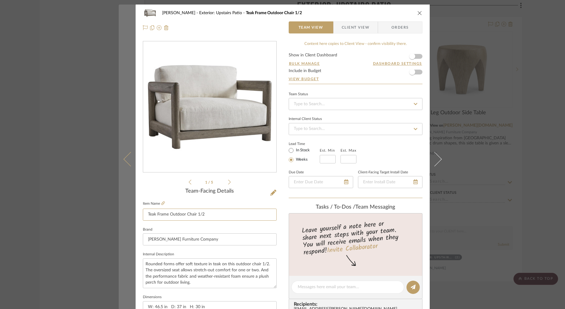
drag, startPoint x: 209, startPoint y: 214, endPoint x: 131, endPoint y: 213, distance: 78.0
click at [131, 213] on mat-dialog-content "[PERSON_NAME] Exterior: Upstairs Patio Teak Frame Outdoor Chair 1/2 Team View C…" at bounding box center [283, 283] width 328 height 556
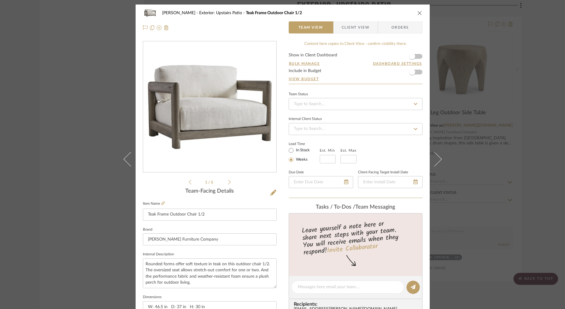
drag, startPoint x: 417, startPoint y: 12, endPoint x: 392, endPoint y: 12, distance: 25.0
click at [417, 12] on icon "close" at bounding box center [419, 13] width 5 height 5
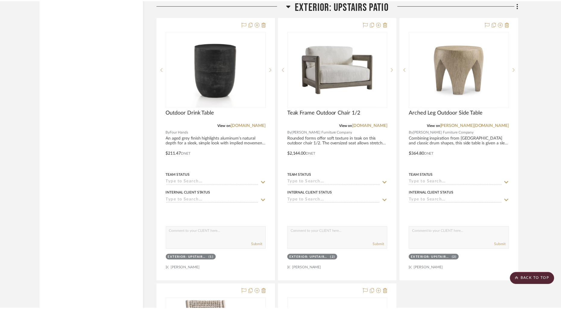
scroll to position [7616, 0]
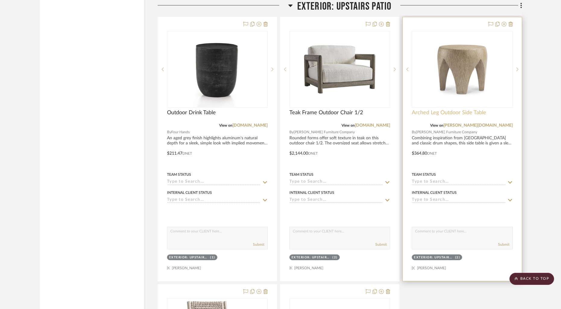
click at [442, 109] on span "Arched Leg Outdoor Side Table" at bounding box center [448, 112] width 74 height 7
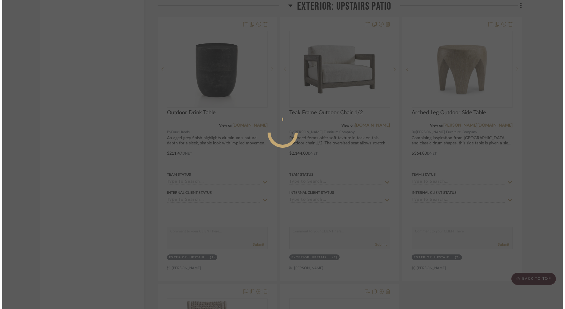
scroll to position [0, 0]
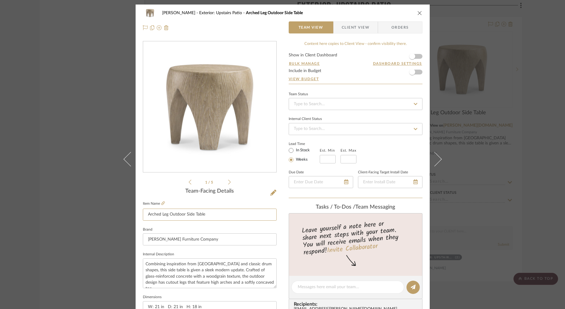
drag, startPoint x: 215, startPoint y: 215, endPoint x: 136, endPoint y: 215, distance: 78.9
click at [136, 215] on div "[PERSON_NAME] Exterior: Upstairs Patio Arched Leg Outdoor Side Table Team View …" at bounding box center [283, 283] width 294 height 556
drag, startPoint x: 417, startPoint y: 12, endPoint x: 444, endPoint y: 88, distance: 80.1
click at [417, 12] on icon "close" at bounding box center [419, 13] width 5 height 5
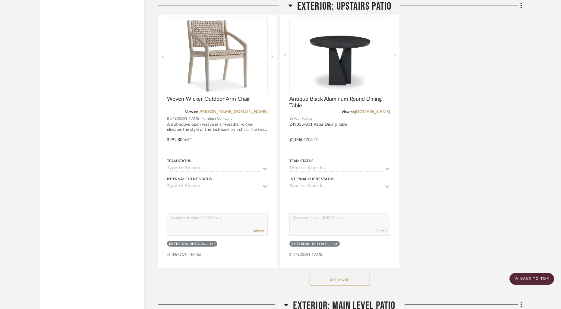
scroll to position [7947, 0]
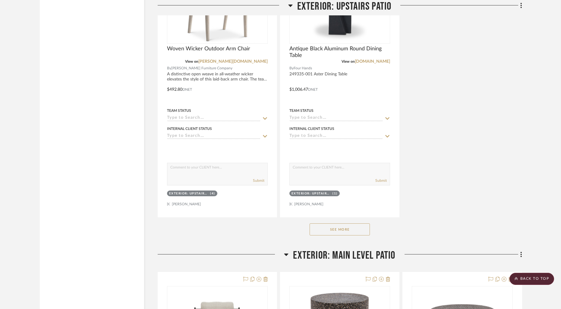
drag, startPoint x: 337, startPoint y: 218, endPoint x: 354, endPoint y: 211, distance: 18.6
click at [339, 223] on button "See More" at bounding box center [339, 229] width 60 height 12
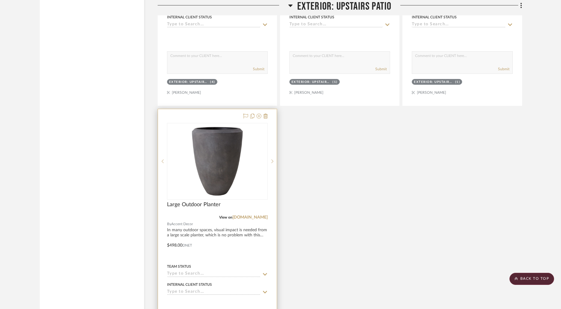
scroll to position [8059, 0]
click at [206, 201] on span "Large Outdoor Planter" at bounding box center [194, 204] width 54 height 7
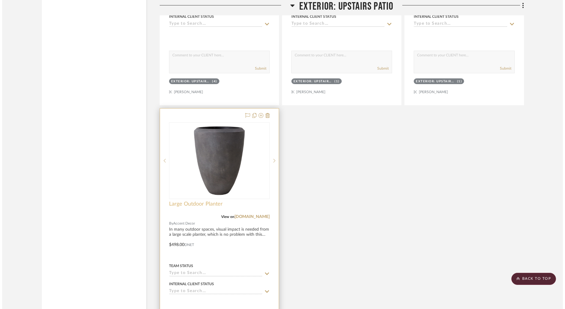
scroll to position [0, 0]
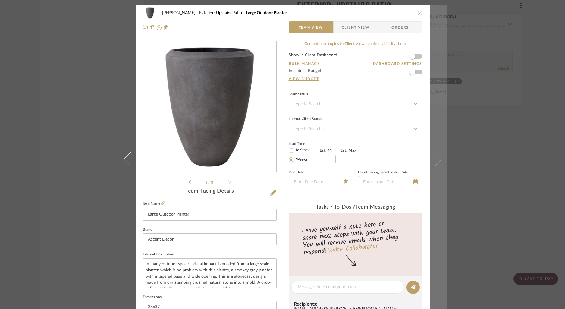
drag, startPoint x: 417, startPoint y: 15, endPoint x: 428, endPoint y: 10, distance: 12.5
click at [421, 13] on div "[PERSON_NAME] Exterior: Upstairs Patio Large Outdoor Planter Team View Client V…" at bounding box center [283, 21] width 294 height 32
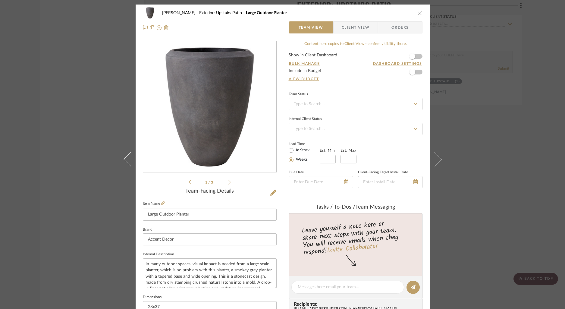
click at [421, 13] on div "[PERSON_NAME] Exterior: Upstairs Patio Large Outdoor Planter Team View Client V…" at bounding box center [283, 21] width 294 height 32
click at [417, 13] on icon "close" at bounding box center [419, 13] width 5 height 5
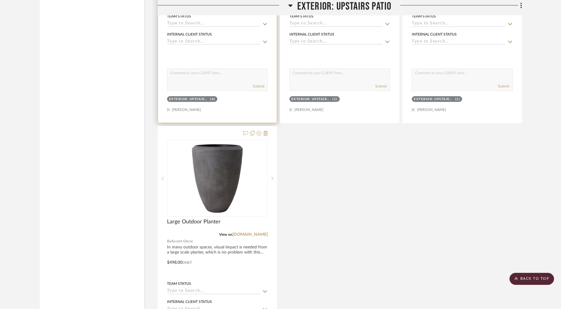
scroll to position [8061, 0]
